Goal: Task Accomplishment & Management: Complete application form

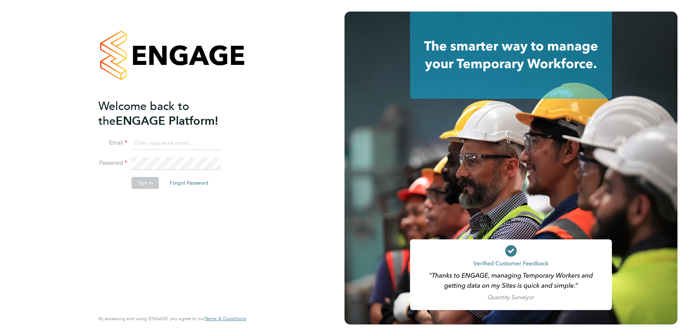
click at [167, 141] on input at bounding box center [176, 143] width 89 height 13
type input "[EMAIL_ADDRESS][PERSON_NAME][DOMAIN_NAME]"
click at [144, 182] on button "Sign In" at bounding box center [145, 183] width 27 height 12
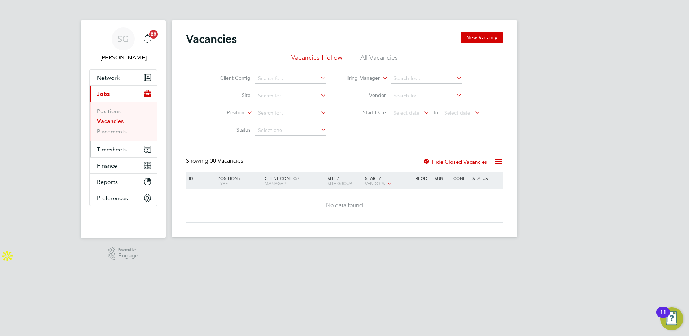
click at [113, 151] on span "Timesheets" at bounding box center [112, 149] width 30 height 7
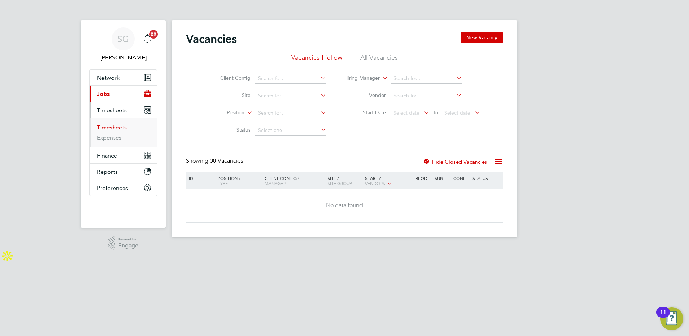
click at [110, 127] on link "Timesheets" at bounding box center [112, 127] width 30 height 7
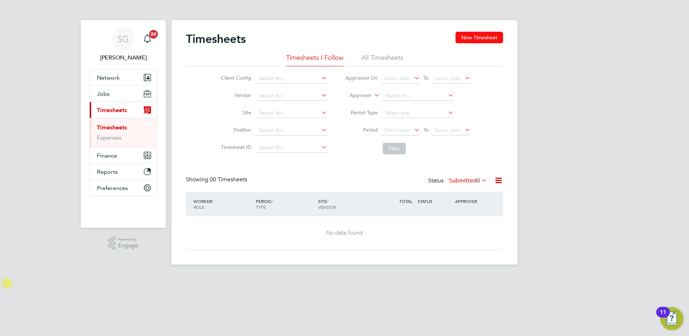
click at [479, 40] on button "New Timesheet" at bounding box center [480, 38] width 48 height 12
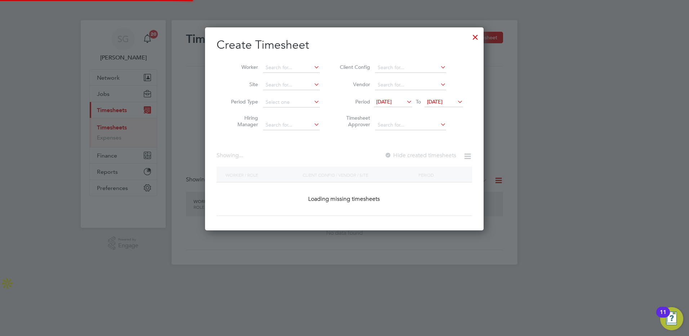
scroll to position [716, 279]
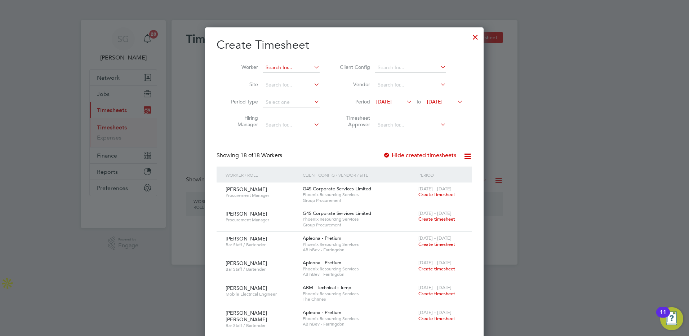
click at [287, 67] on input at bounding box center [291, 68] width 57 height 10
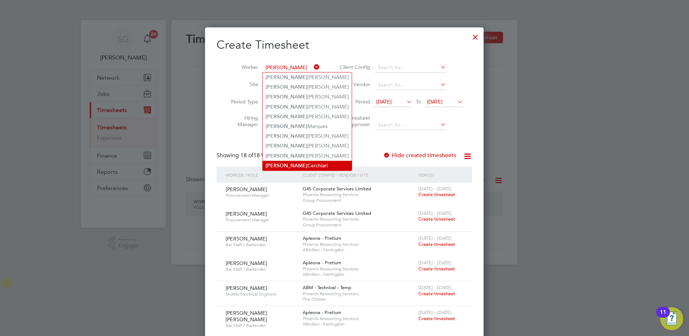
click at [281, 161] on li "Sergio Cerchiari" at bounding box center [307, 166] width 89 height 10
type input "Sergio Cerchiari"
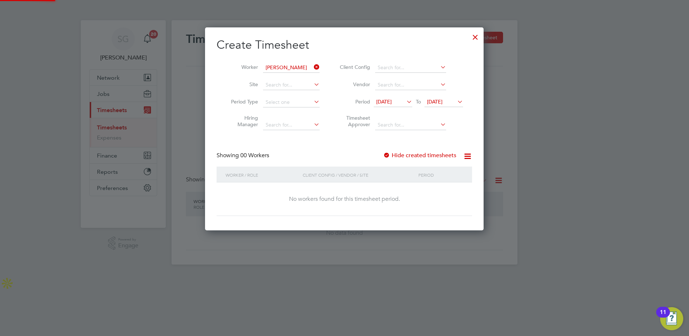
scroll to position [203, 279]
click at [443, 103] on span "23 Sep 2025" at bounding box center [435, 101] width 16 height 6
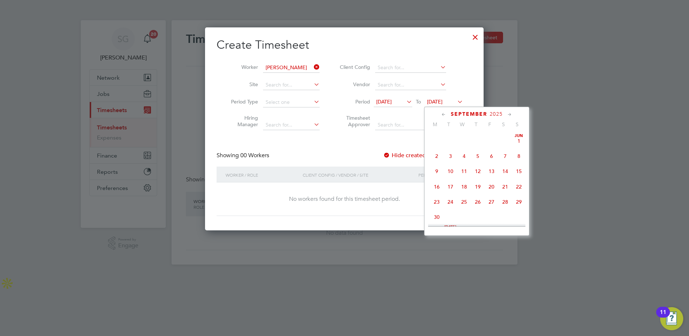
scroll to position [265, 0]
click at [491, 172] on span "26" at bounding box center [492, 165] width 14 height 14
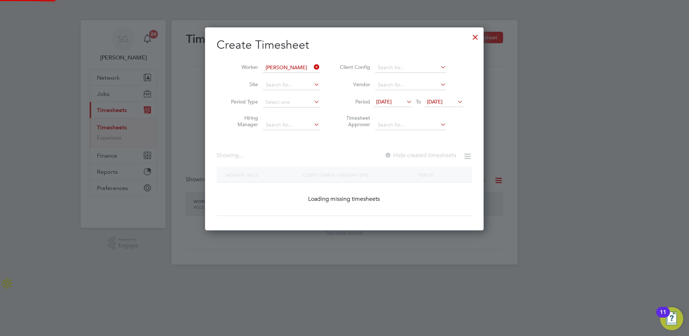
scroll to position [203, 279]
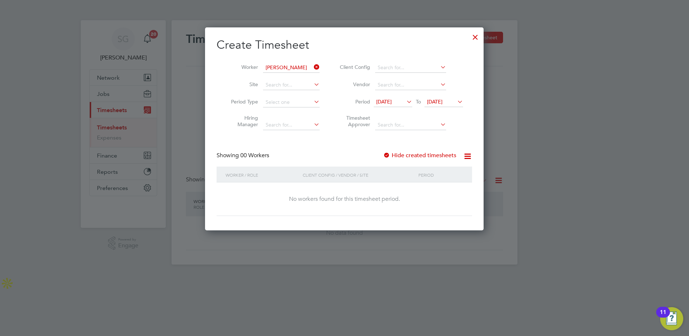
click at [389, 102] on span "16 Sep 2025" at bounding box center [384, 101] width 16 height 6
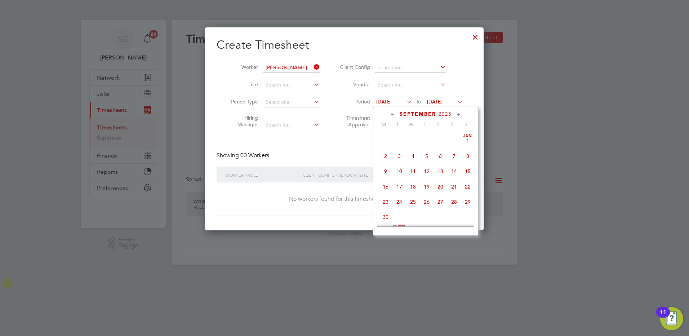
scroll to position [250, 0]
click at [385, 187] on span "22" at bounding box center [386, 181] width 14 height 14
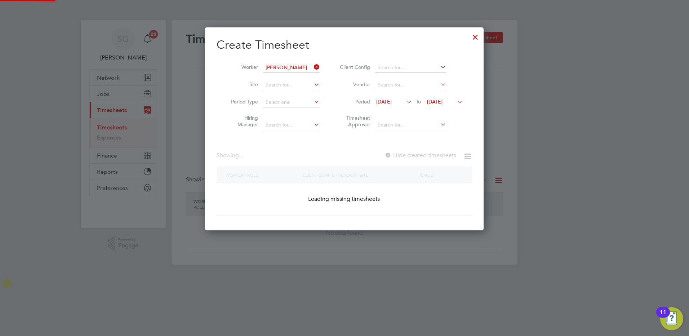
scroll to position [203, 279]
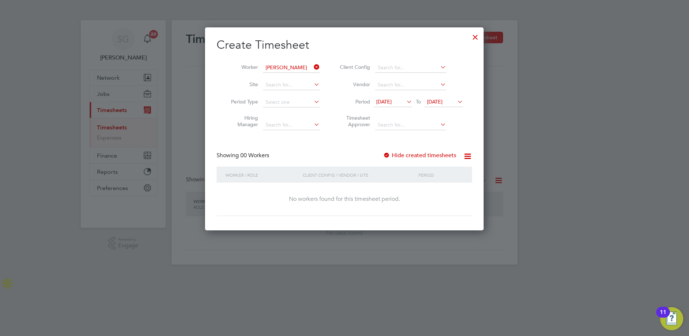
click at [443, 101] on span "26 Sep 2025" at bounding box center [435, 101] width 16 height 6
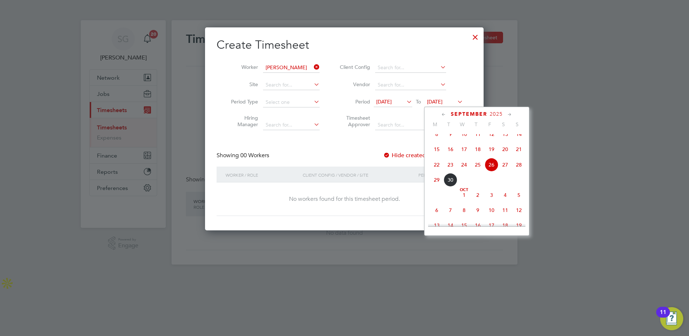
click at [492, 172] on span "26" at bounding box center [492, 165] width 14 height 14
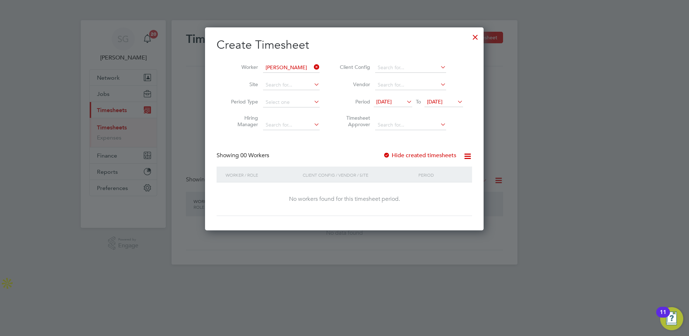
click at [470, 158] on icon at bounding box center [467, 156] width 9 height 9
click at [334, 144] on div "Create Timesheet Worker Sergio Cerchiari Site Period Type Hiring Manager Client…" at bounding box center [345, 127] width 256 height 178
click at [389, 154] on div at bounding box center [386, 155] width 7 height 7
click at [466, 158] on icon at bounding box center [467, 156] width 9 height 9
click at [281, 152] on div "Showing 00 Workers Hide created timesheets" at bounding box center [345, 159] width 256 height 15
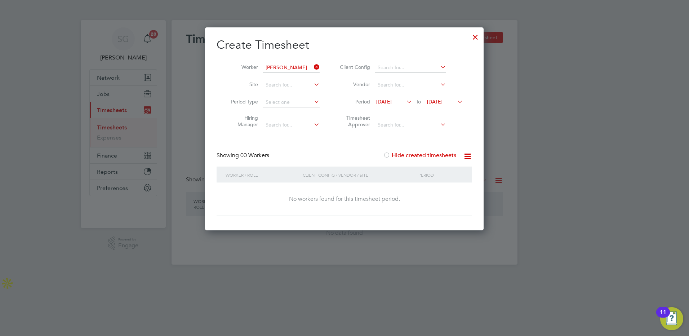
click at [474, 40] on div at bounding box center [475, 35] width 13 height 13
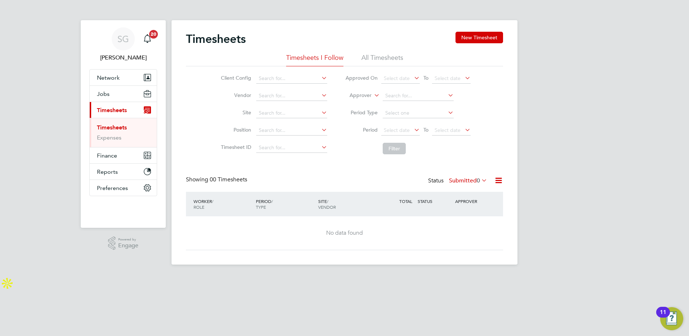
click at [377, 58] on li "All Timesheets" at bounding box center [383, 59] width 42 height 13
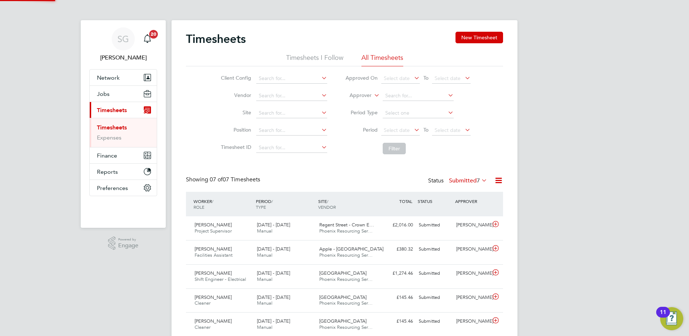
scroll to position [0, 0]
click at [472, 39] on button "New Timesheet" at bounding box center [480, 38] width 48 height 12
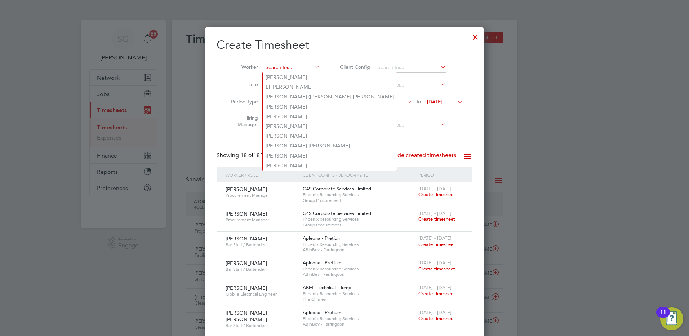
click at [295, 67] on input at bounding box center [291, 68] width 57 height 10
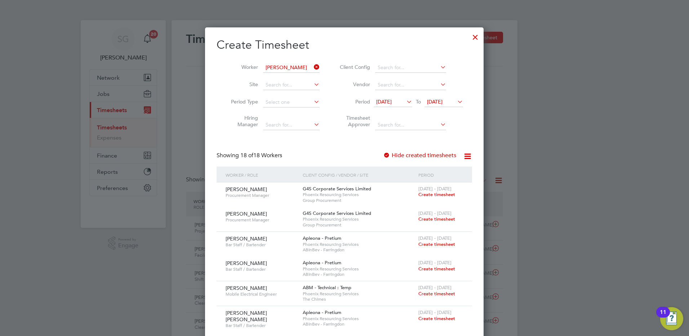
click at [276, 164] on b "Sergio" at bounding box center [287, 166] width 42 height 6
type input "Sergio Cerchiari"
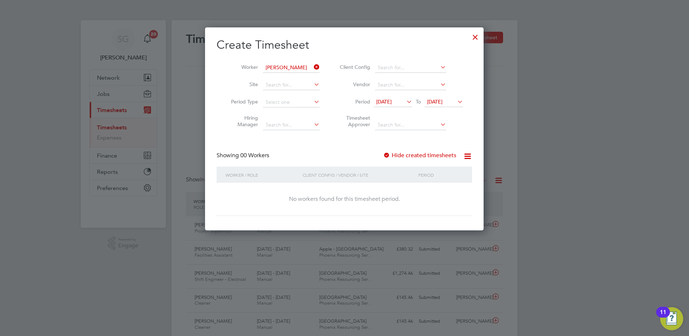
click at [387, 154] on div at bounding box center [386, 155] width 7 height 7
click at [443, 103] on span "23 Sep 2025" at bounding box center [435, 101] width 16 height 6
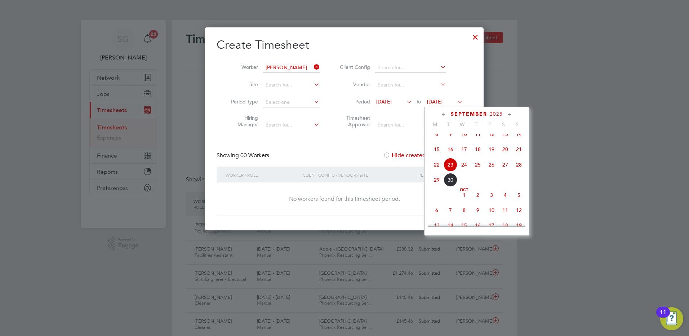
click at [491, 171] on span "26" at bounding box center [492, 165] width 14 height 14
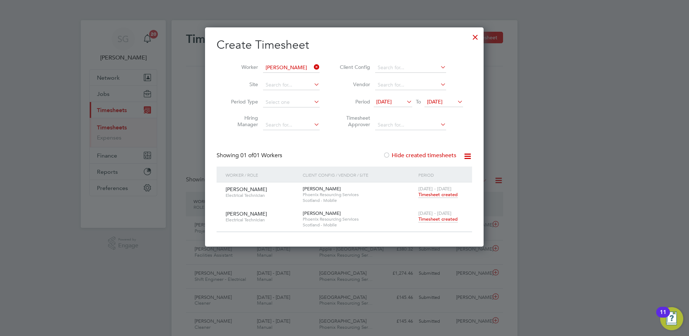
click at [432, 219] on span "Timesheet created" at bounding box center [438, 219] width 39 height 6
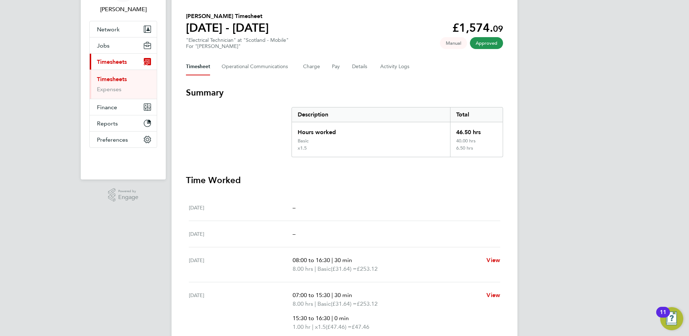
scroll to position [36, 0]
